Goal: Check status: Check status

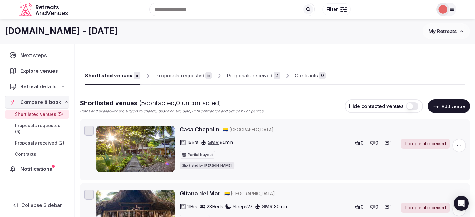
click at [439, 9] on img at bounding box center [443, 9] width 9 height 9
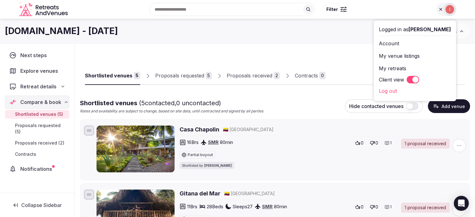
click at [407, 80] on button "Client view" at bounding box center [413, 79] width 12 height 7
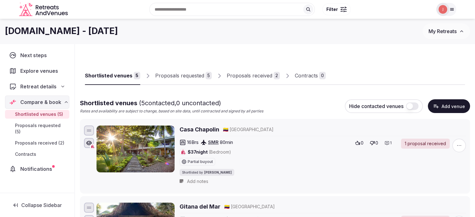
click at [256, 75] on div "Proposals received" at bounding box center [250, 75] width 46 height 7
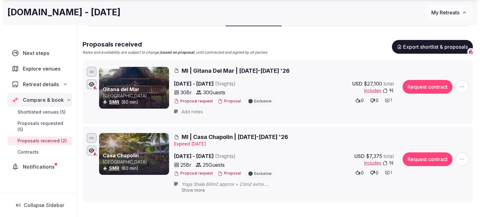
scroll to position [62, 0]
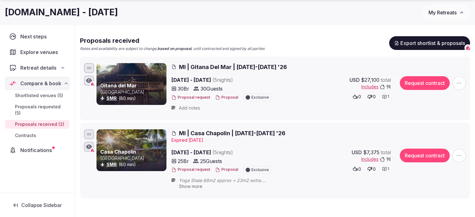
click at [224, 97] on button "Proposal" at bounding box center [226, 97] width 23 height 5
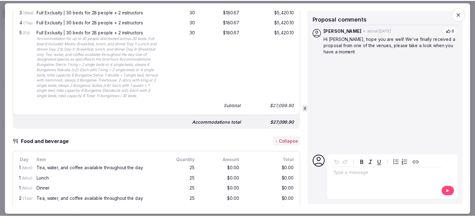
scroll to position [311, 0]
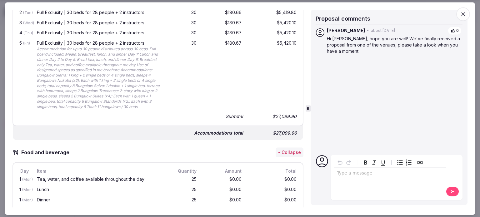
click at [460, 16] on icon "button" at bounding box center [463, 14] width 6 height 6
